Goal: Task Accomplishment & Management: Manage account settings

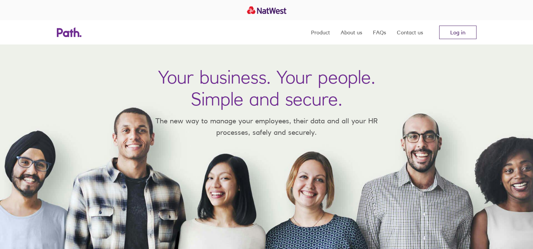
click at [446, 35] on link "Log in" at bounding box center [457, 32] width 37 height 13
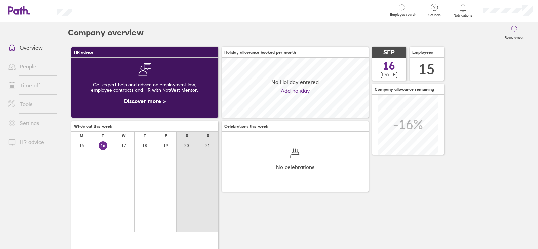
scroll to position [60, 147]
click at [29, 84] on link "Time off" at bounding box center [30, 84] width 54 height 13
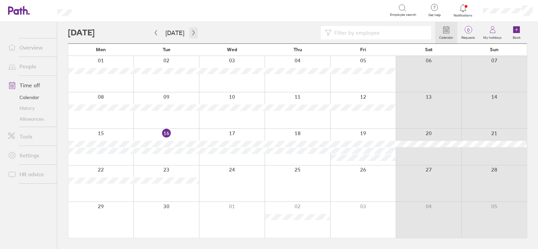
click at [189, 32] on button "button" at bounding box center [193, 32] width 8 height 11
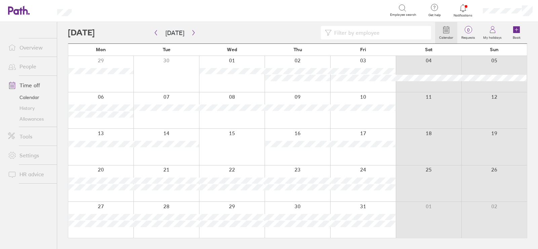
drag, startPoint x: 103, startPoint y: 151, endPoint x: 107, endPoint y: 148, distance: 5.5
click at [105, 149] on div at bounding box center [100, 146] width 65 height 36
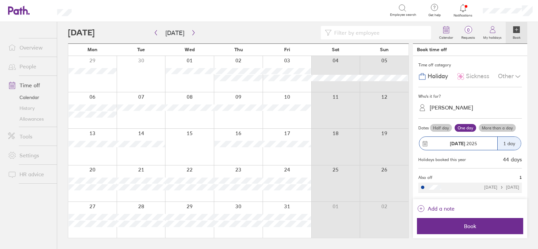
click at [95, 150] on div at bounding box center [92, 146] width 48 height 36
click at [438, 111] on div "Stephen Hinds" at bounding box center [451, 107] width 43 height 6
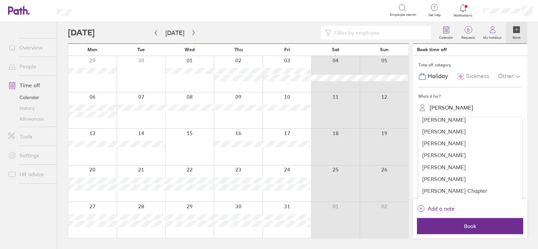
scroll to position [79, 0]
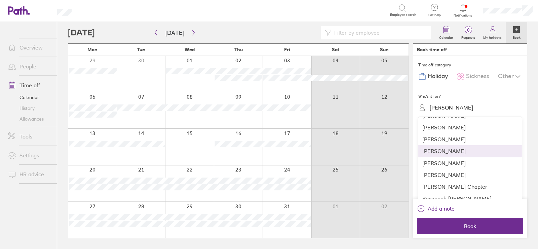
click at [438, 152] on div "Lynn Challis" at bounding box center [470, 151] width 104 height 12
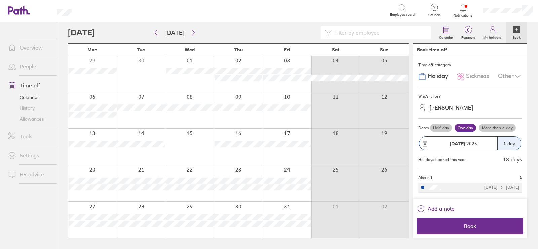
click at [497, 126] on label "More than a day" at bounding box center [497, 128] width 37 height 8
click at [0, 0] on input "More than a day" at bounding box center [0, 0] width 0 height 0
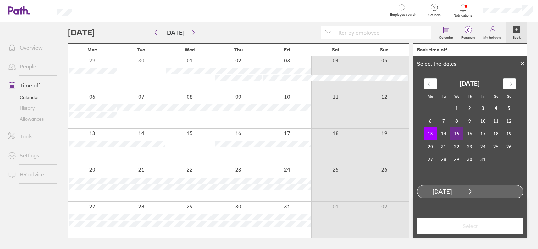
click at [456, 134] on td "15" at bounding box center [456, 133] width 13 height 13
click at [465, 226] on span "Select" at bounding box center [470, 226] width 97 height 6
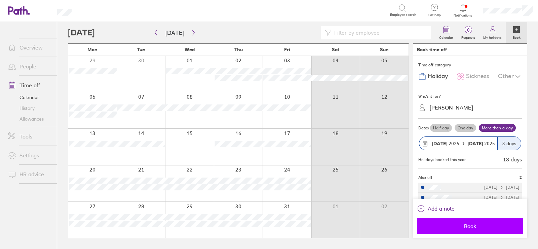
click at [470, 225] on span "Book" at bounding box center [470, 226] width 97 height 6
